Goal: Information Seeking & Learning: Understand process/instructions

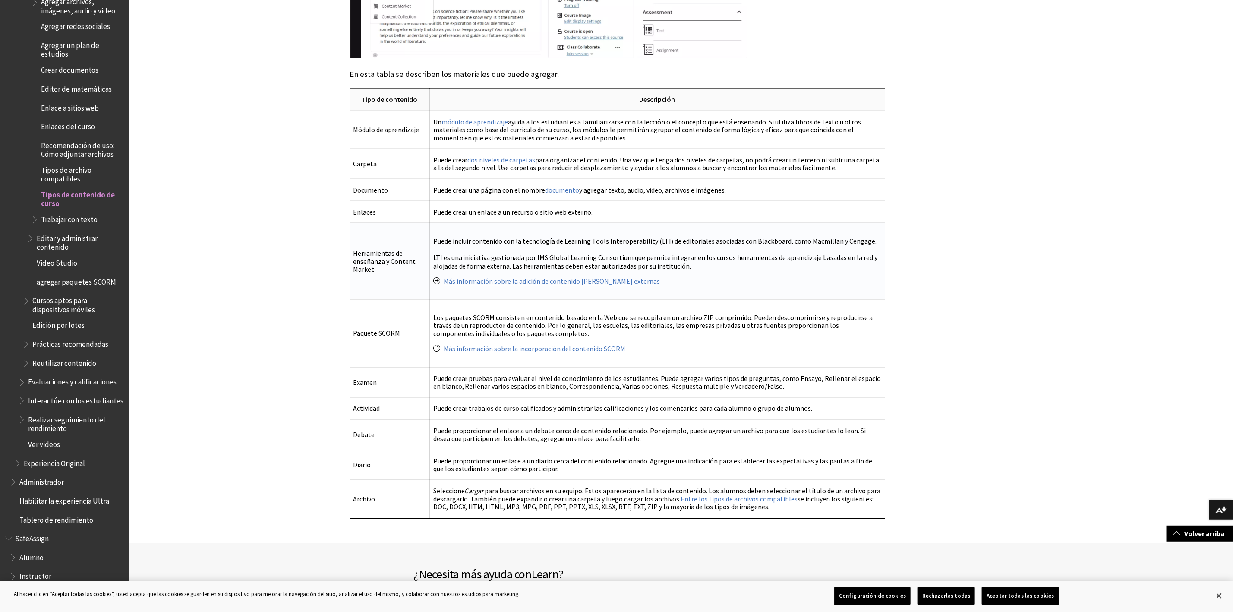
scroll to position [1304, 0]
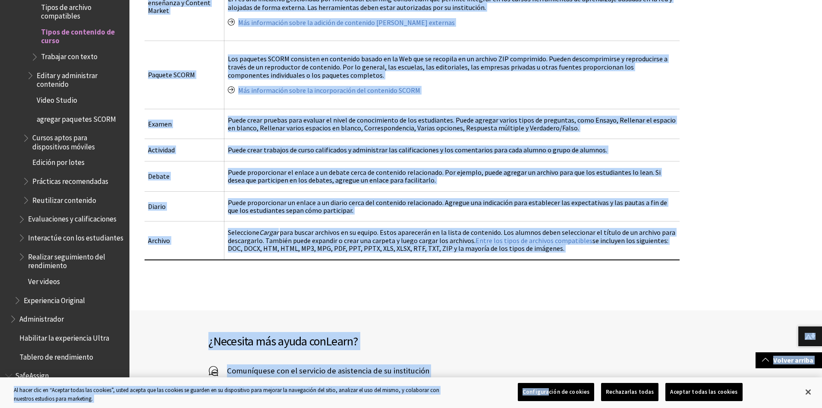
scroll to position [1165, 0]
drag, startPoint x: 158, startPoint y: 99, endPoint x: 625, endPoint y: 249, distance: 491.1
click at [625, 249] on table "Descripción de los tipos de contenido Tipo de contenido Descripción Módulo de a…" at bounding box center [412, 44] width 535 height 431
copy table "Tipo de contenido Descripción Módulo de aprendizaje Un módulo de aprendizaje ay…"
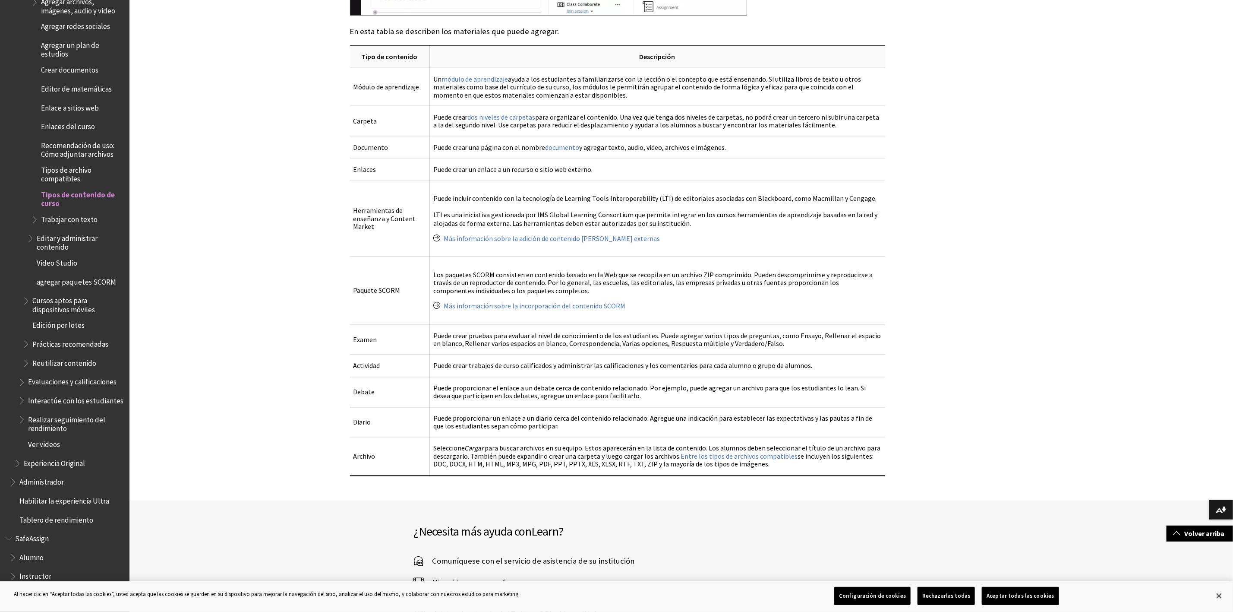
scroll to position [971, 0]
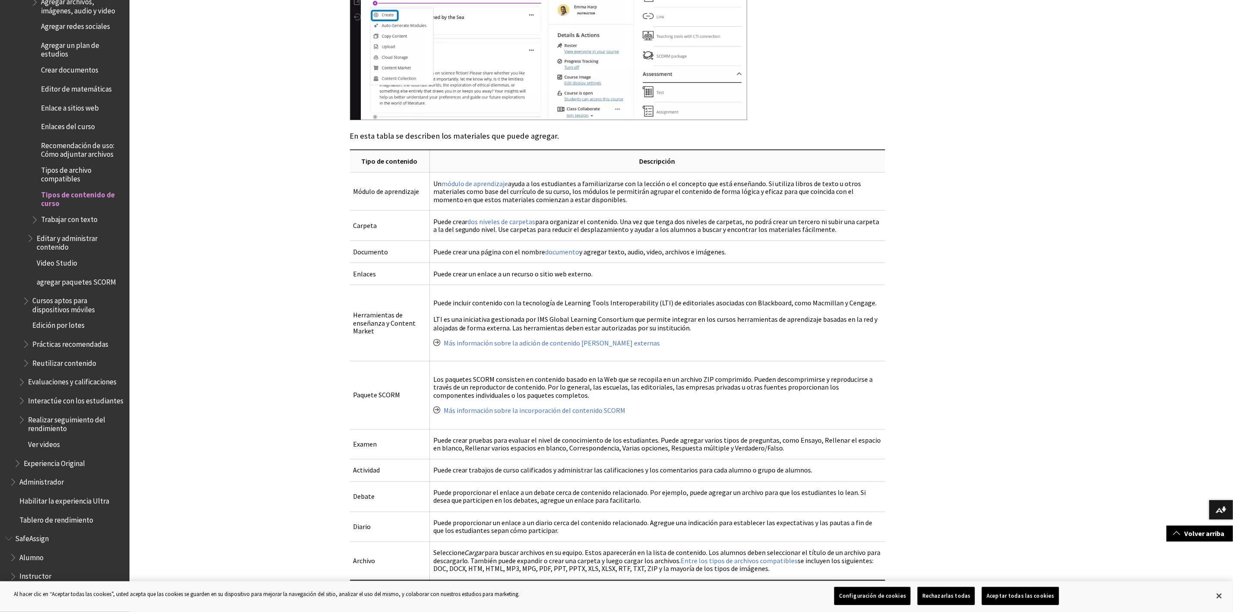
scroll to position [842, 0]
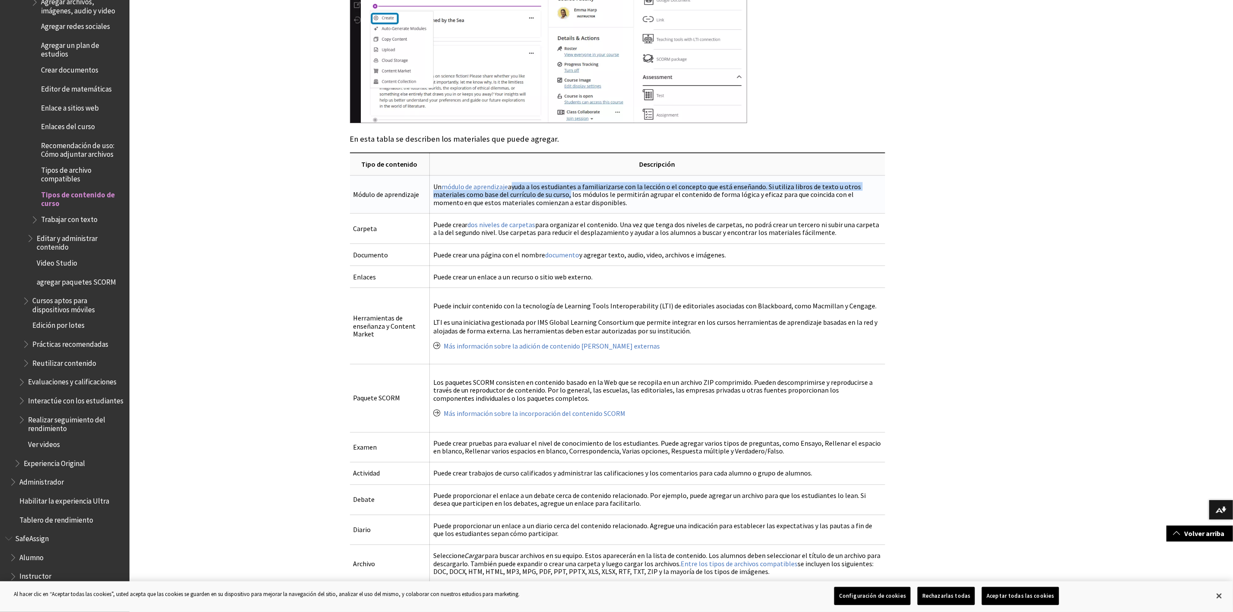
drag, startPoint x: 510, startPoint y: 186, endPoint x: 566, endPoint y: 192, distance: 56.4
click at [566, 192] on td "Un módulo de aprendizaje ayuda a los estudiantes a familiarizarse con la lecció…" at bounding box center [656, 194] width 455 height 38
copy td "ayuda a los estudiantes a familiarizarse con la lección o el concepto que está …"
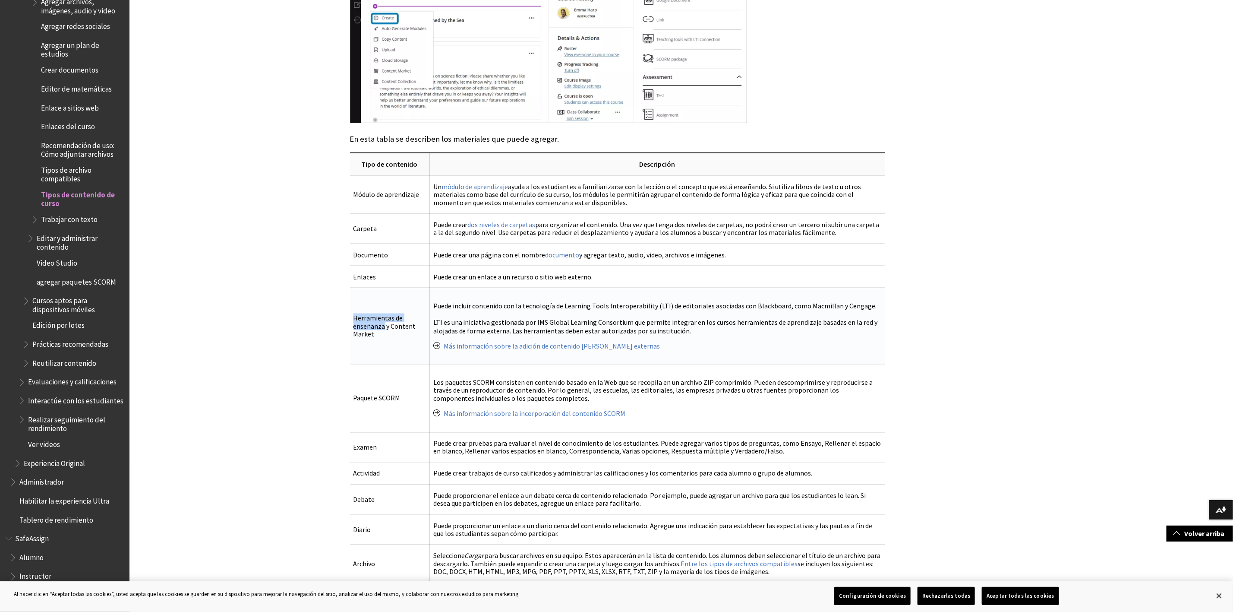
drag, startPoint x: 350, startPoint y: 316, endPoint x: 384, endPoint y: 325, distance: 35.2
click at [384, 325] on td "Herramientas de enseñanza y Content Market" at bounding box center [390, 325] width 80 height 76
copy td "Herramientas de enseñanza"
